Goal: Task Accomplishment & Management: Use online tool/utility

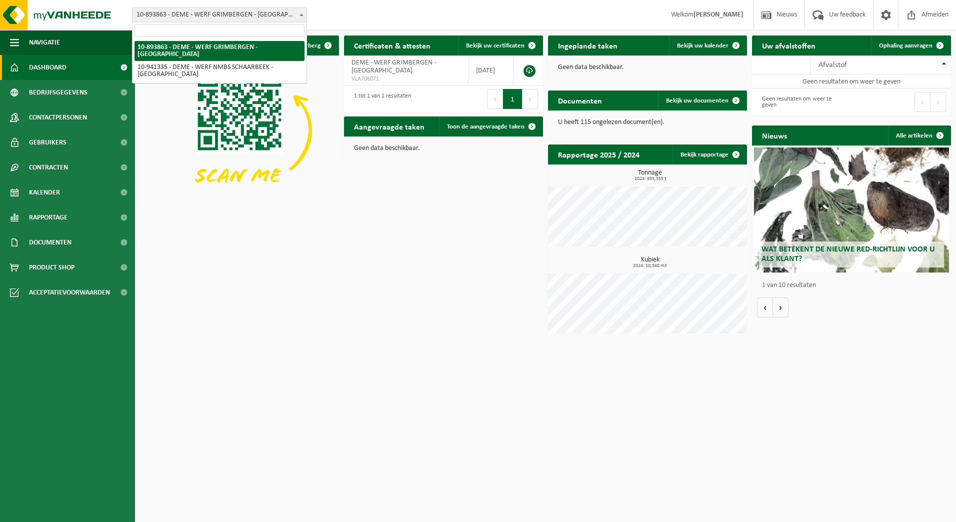
click at [269, 12] on span "10-893863 - DEME - WERF GRIMBERGEN - [GEOGRAPHIC_DATA]" at bounding box center [219, 15] width 174 height 14
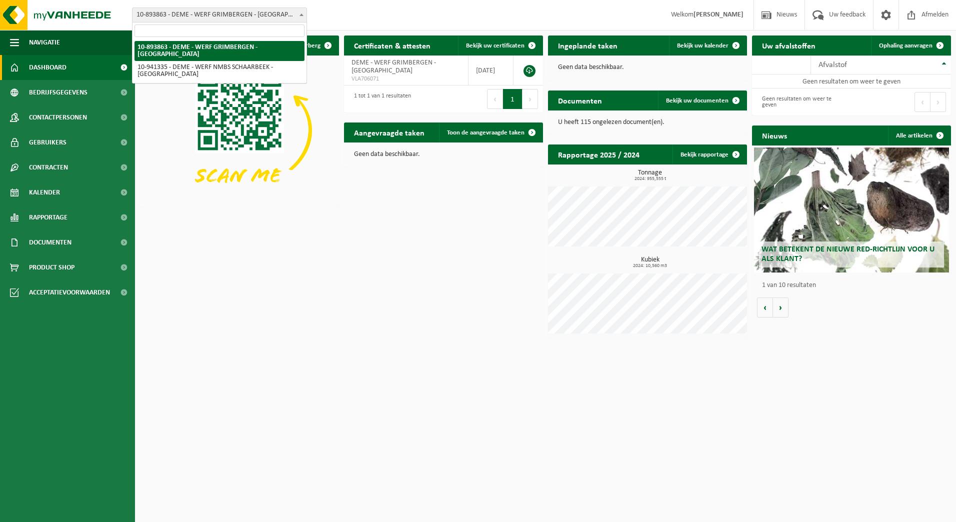
click at [243, 240] on div "Download nu de Vanheede+ app! Verberg Certificaten & attesten Bekijk uw certifi…" at bounding box center [545, 186] width 816 height 313
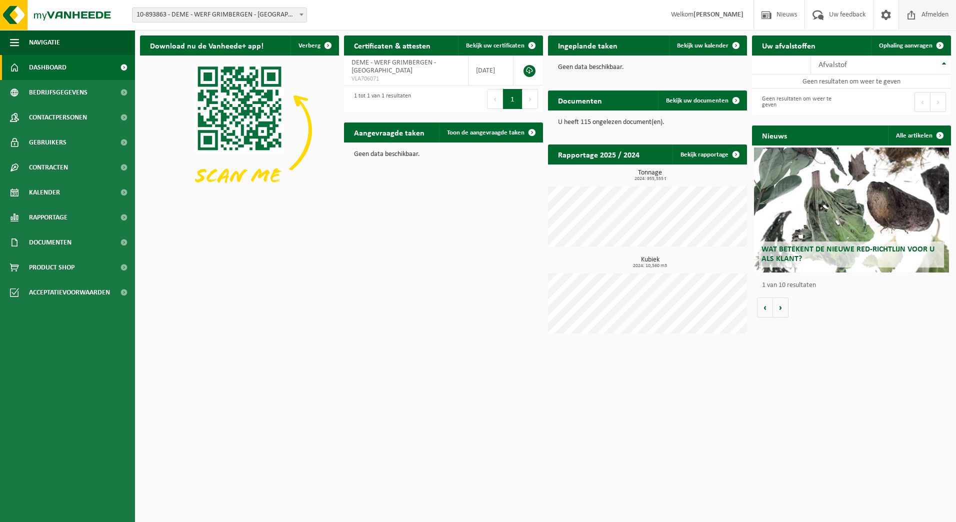
click at [925, 13] on span "Afmelden" at bounding box center [935, 14] width 32 height 29
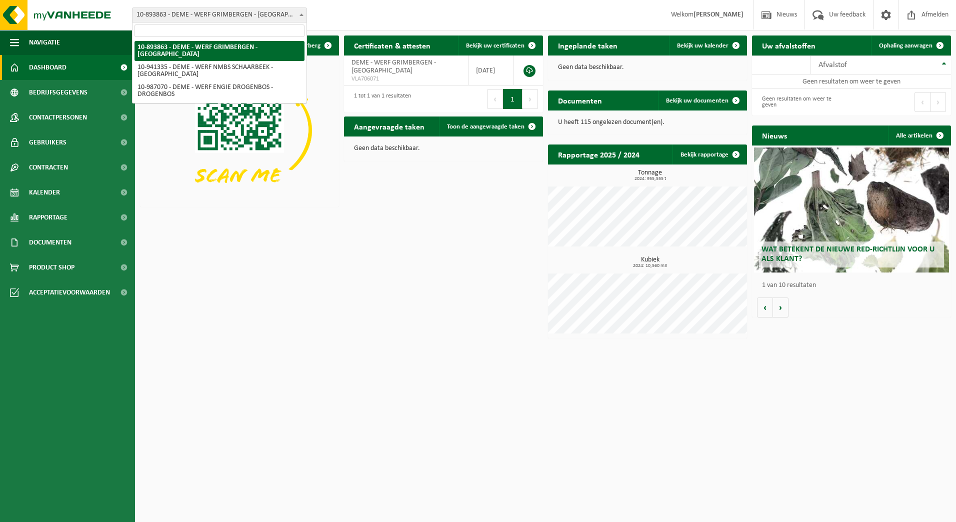
click at [299, 17] on span at bounding box center [301, 14] width 10 height 13
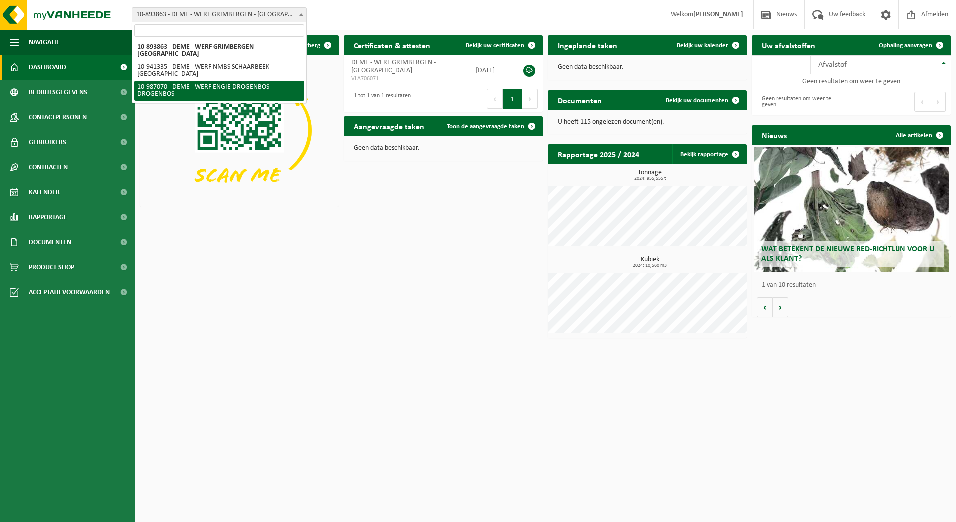
select select "166928"
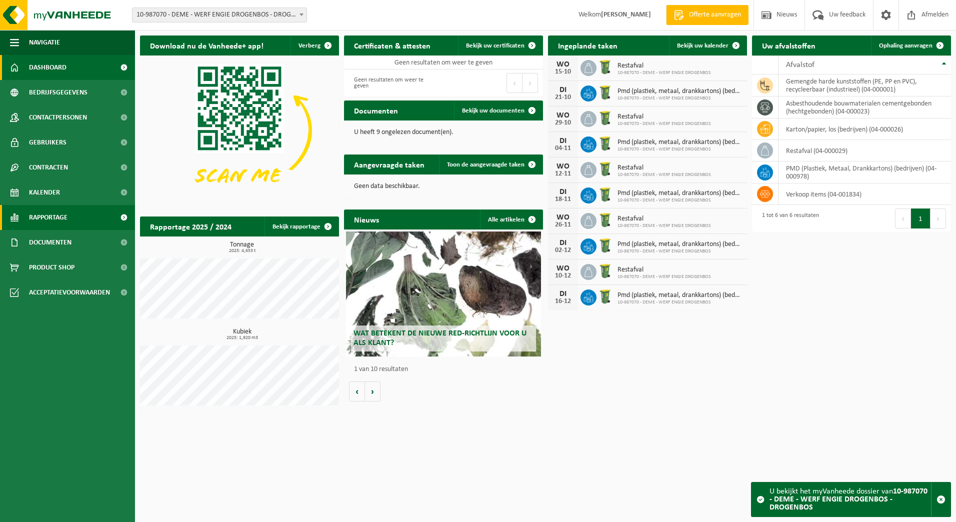
click at [61, 217] on span "Rapportage" at bounding box center [48, 217] width 38 height 25
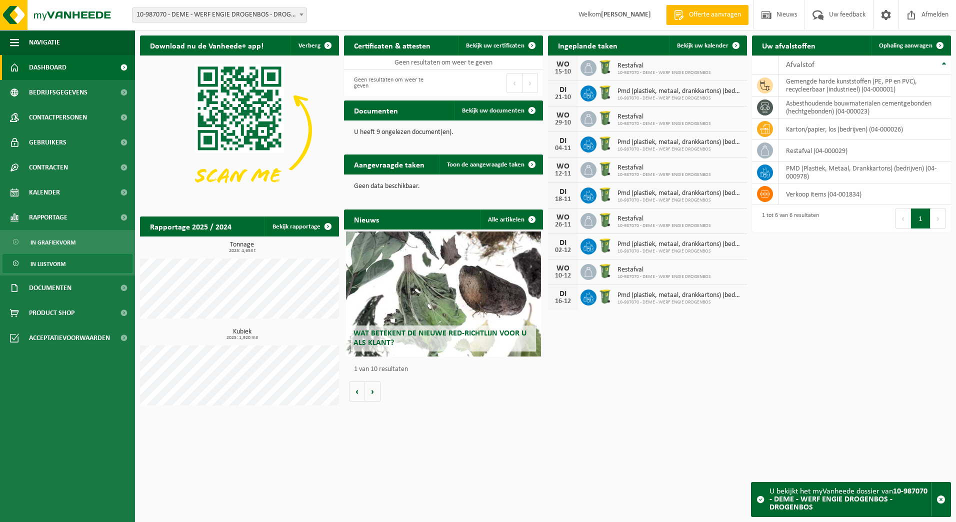
click at [44, 264] on span "In lijstvorm" at bounding box center [47, 263] width 35 height 19
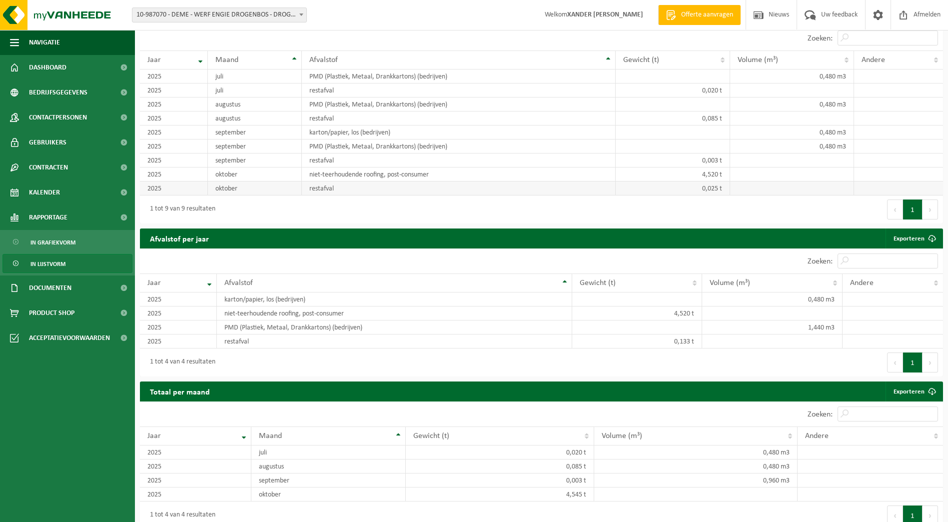
scroll to position [750, 0]
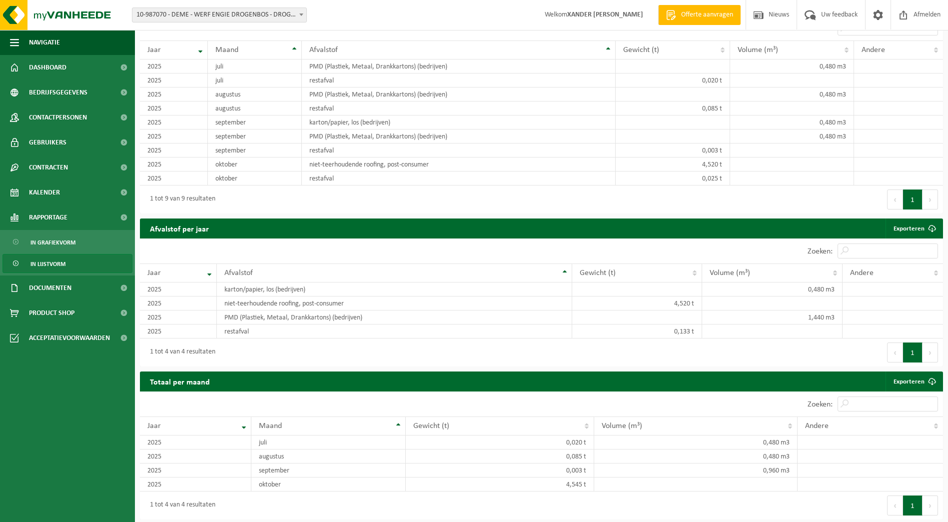
click at [526, 202] on div "1 tot 9 van 9 resultaten" at bounding box center [341, 199] width 402 height 28
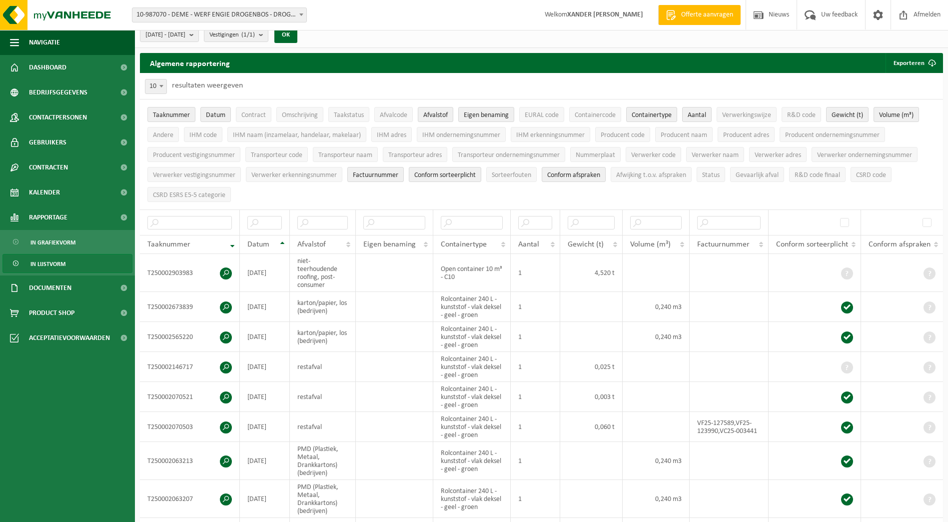
scroll to position [0, 0]
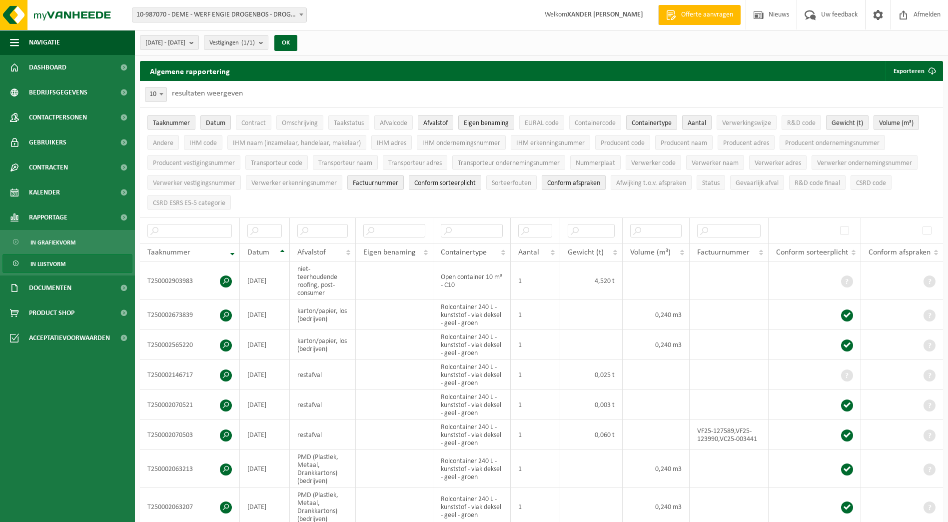
click at [371, 197] on ul "Taaknummer Datum Contract Omschrijving Taakstatus Afvalcode Afvalstof Eigen ben…" at bounding box center [541, 162] width 803 height 110
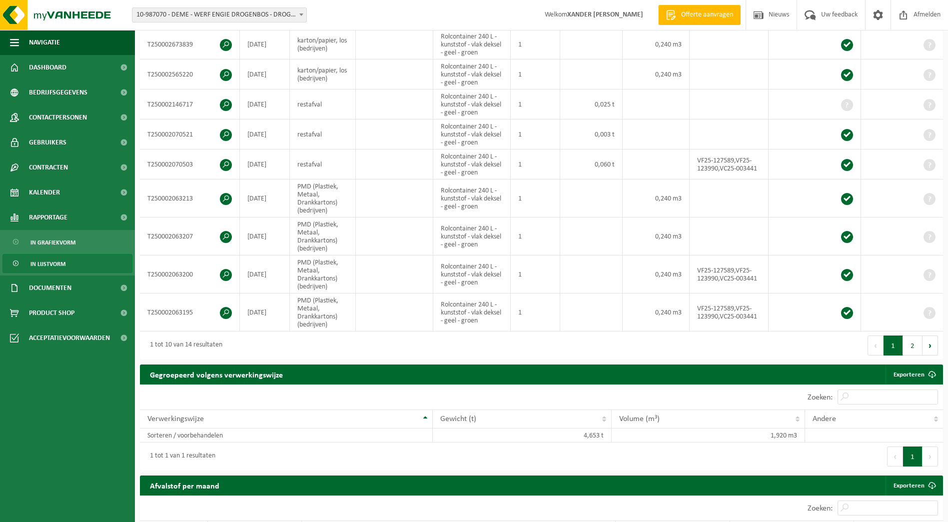
scroll to position [250, 0]
